Goal: Entertainment & Leisure: Browse casually

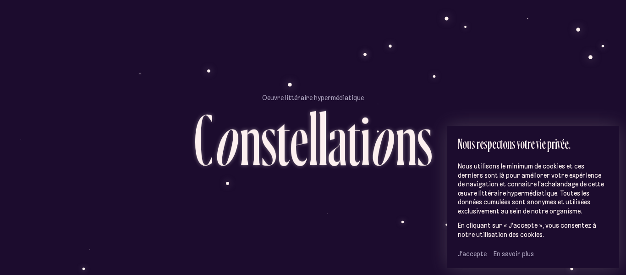
click at [475, 254] on span "J’accepte" at bounding box center [472, 253] width 29 height 8
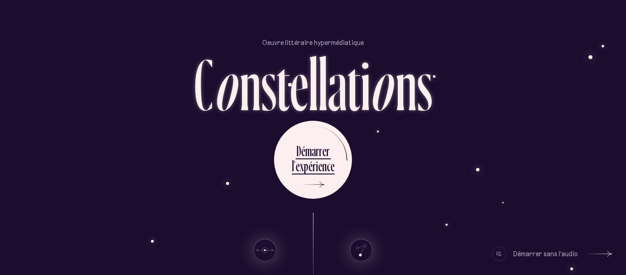
click at [393, 63] on div "o" at bounding box center [382, 83] width 27 height 73
click at [503, 252] on div at bounding box center [499, 253] width 15 height 15
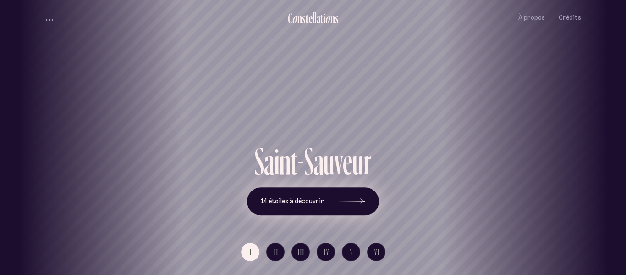
click at [324, 196] on button "14 étoiles à découvrir" at bounding box center [313, 201] width 132 height 28
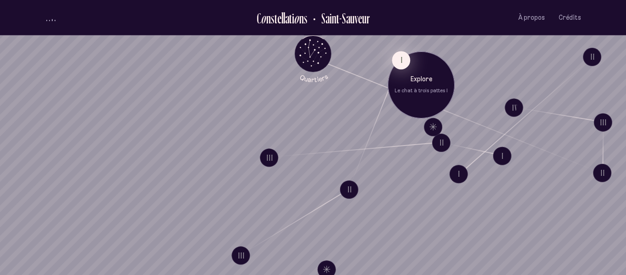
click at [400, 60] on button "I" at bounding box center [401, 60] width 18 height 18
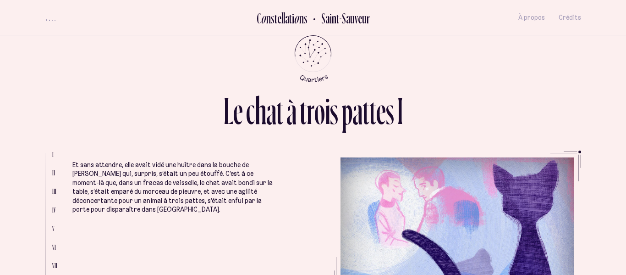
scroll to position [1740, 0]
click at [162, 198] on ul "Le jour où le chat à trois pattes du quartier [GEOGRAPHIC_DATA] est entré, comm…" at bounding box center [174, 212] width 204 height 193
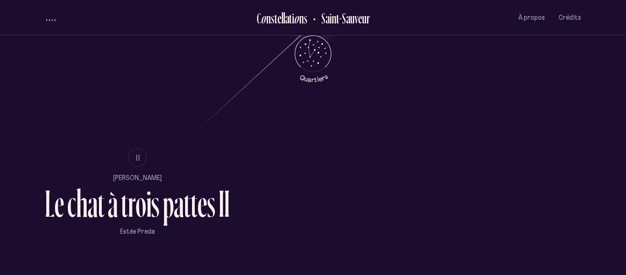
scroll to position [526, 0]
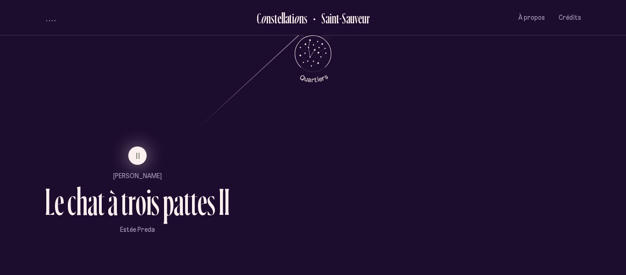
click at [135, 157] on button "II" at bounding box center [137, 155] width 18 height 18
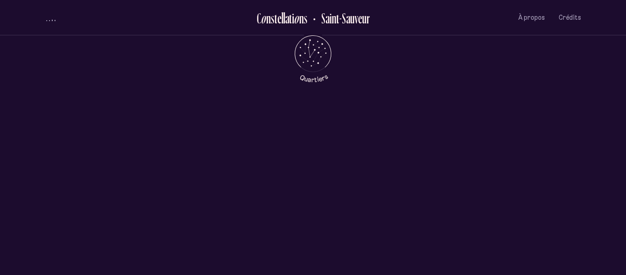
scroll to position [0, 0]
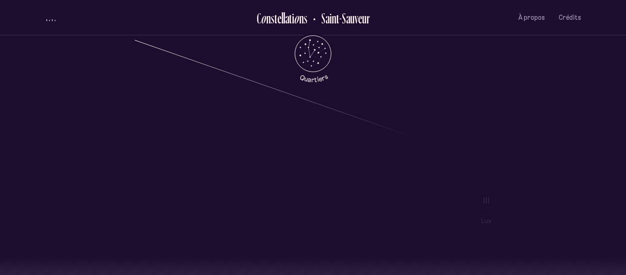
scroll to position [735, 0]
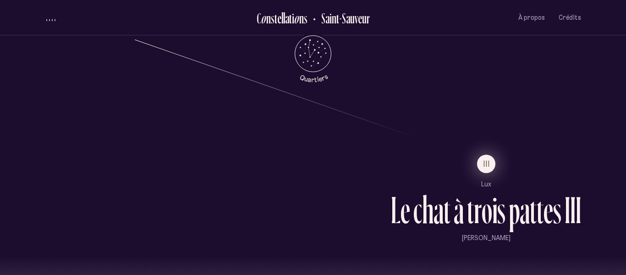
click at [482, 162] on button "III" at bounding box center [486, 164] width 18 height 18
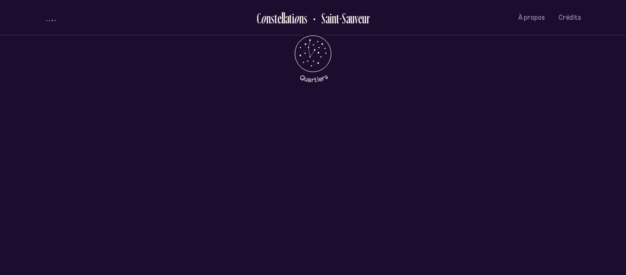
scroll to position [0, 0]
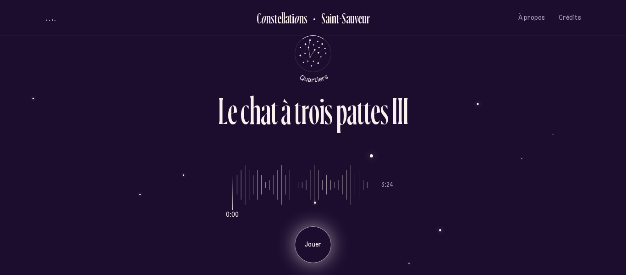
click at [315, 237] on div "Jouer" at bounding box center [313, 244] width 37 height 37
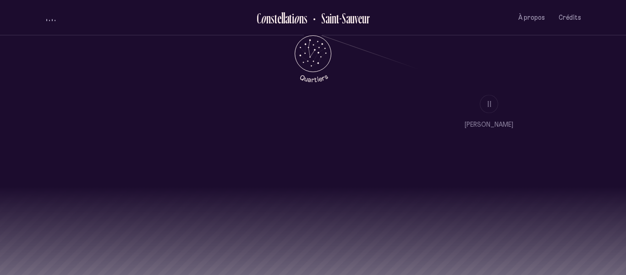
scroll to position [853, 0]
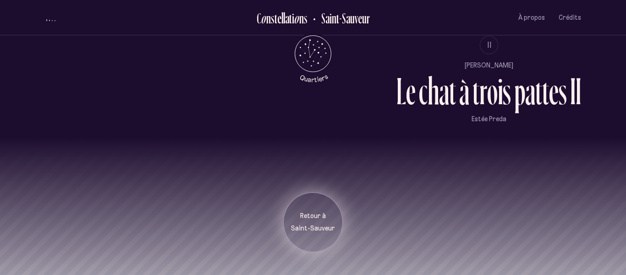
click at [318, 222] on div "Retour à [GEOGRAPHIC_DATA]" at bounding box center [313, 222] width 46 height 22
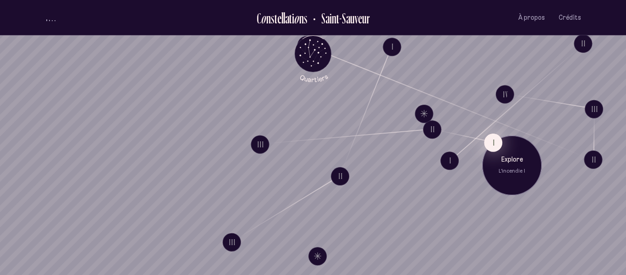
click at [488, 141] on button "I" at bounding box center [493, 142] width 18 height 18
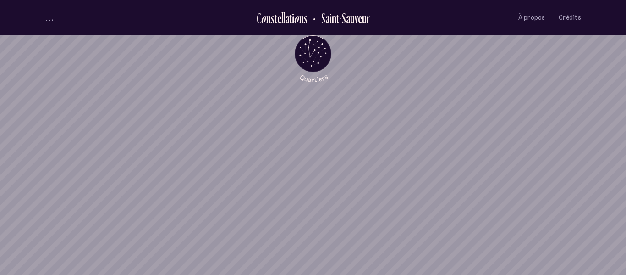
click at [488, 141] on div "Explore L'incendie I" at bounding box center [514, 170] width 60 height 60
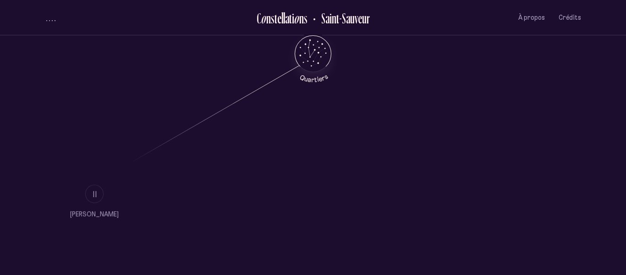
scroll to position [515, 0]
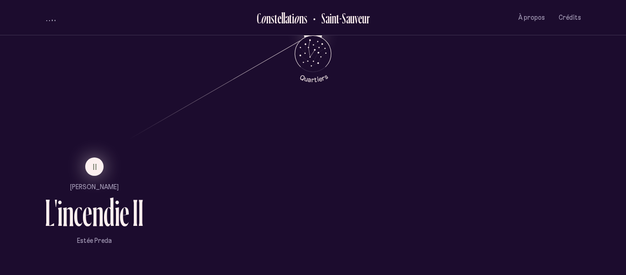
click at [99, 163] on button "II" at bounding box center [94, 166] width 18 height 18
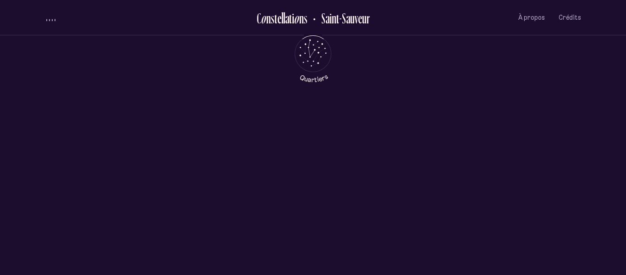
scroll to position [0, 0]
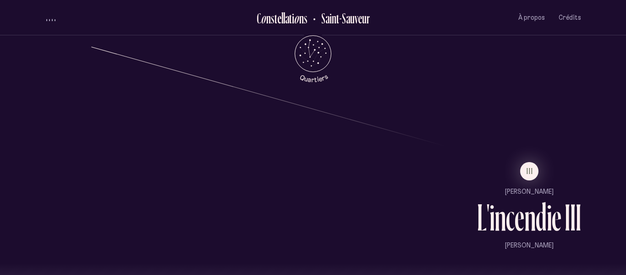
click at [520, 170] on li "III" at bounding box center [529, 171] width 104 height 18
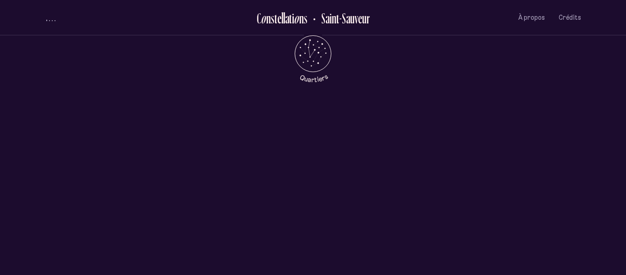
scroll to position [0, 0]
click at [520, 170] on div at bounding box center [313, 137] width 626 height 275
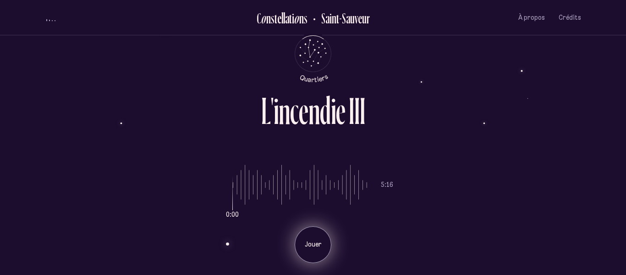
click at [307, 247] on p "Jouer" at bounding box center [313, 244] width 23 height 9
click at [317, 233] on div "Pause" at bounding box center [313, 244] width 37 height 37
click at [317, 233] on div "Jouer" at bounding box center [313, 244] width 37 height 37
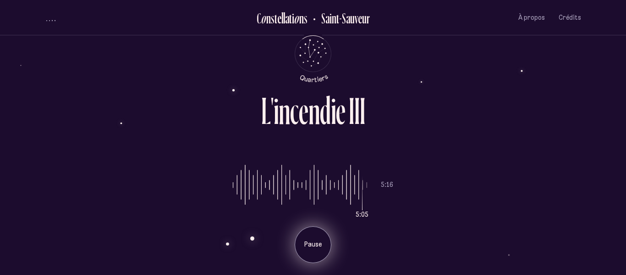
click at [315, 244] on p "Pause" at bounding box center [313, 244] width 23 height 9
click at [536, 15] on span "À propos" at bounding box center [532, 18] width 27 height 8
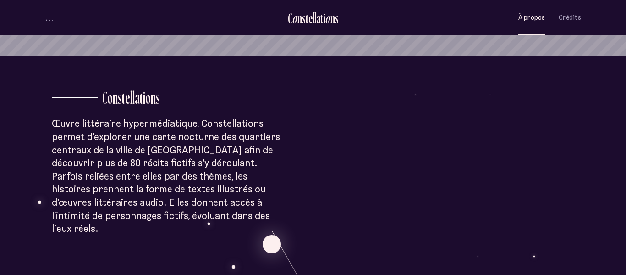
scroll to position [222, 0]
